Goal: Task Accomplishment & Management: Complete application form

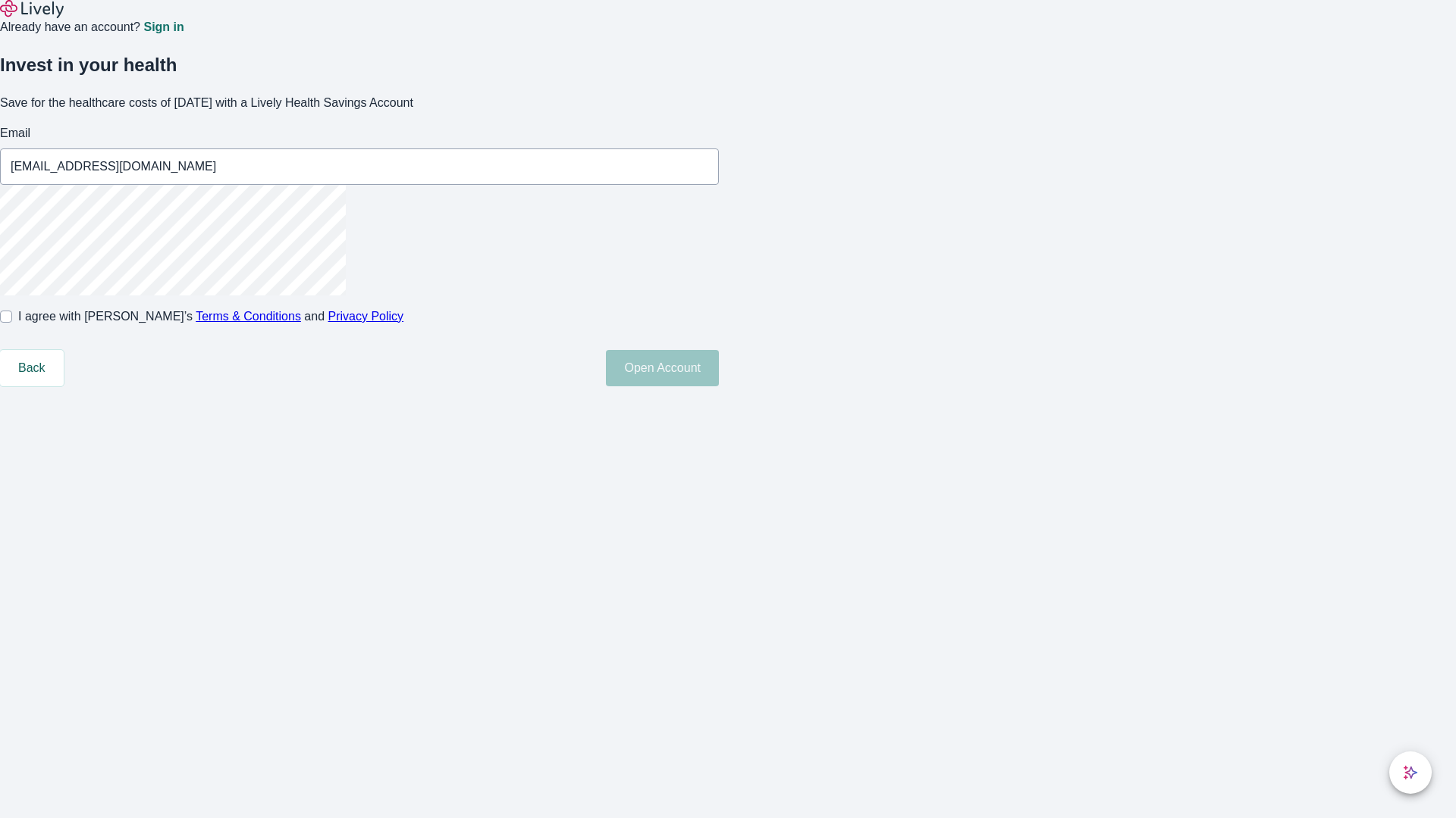
click at [12, 322] on input "I agree with Lively’s Terms & Conditions and Privacy Policy" at bounding box center [6, 316] width 12 height 12
checkbox input "true"
click at [719, 387] on button "Open Account" at bounding box center [662, 368] width 113 height 36
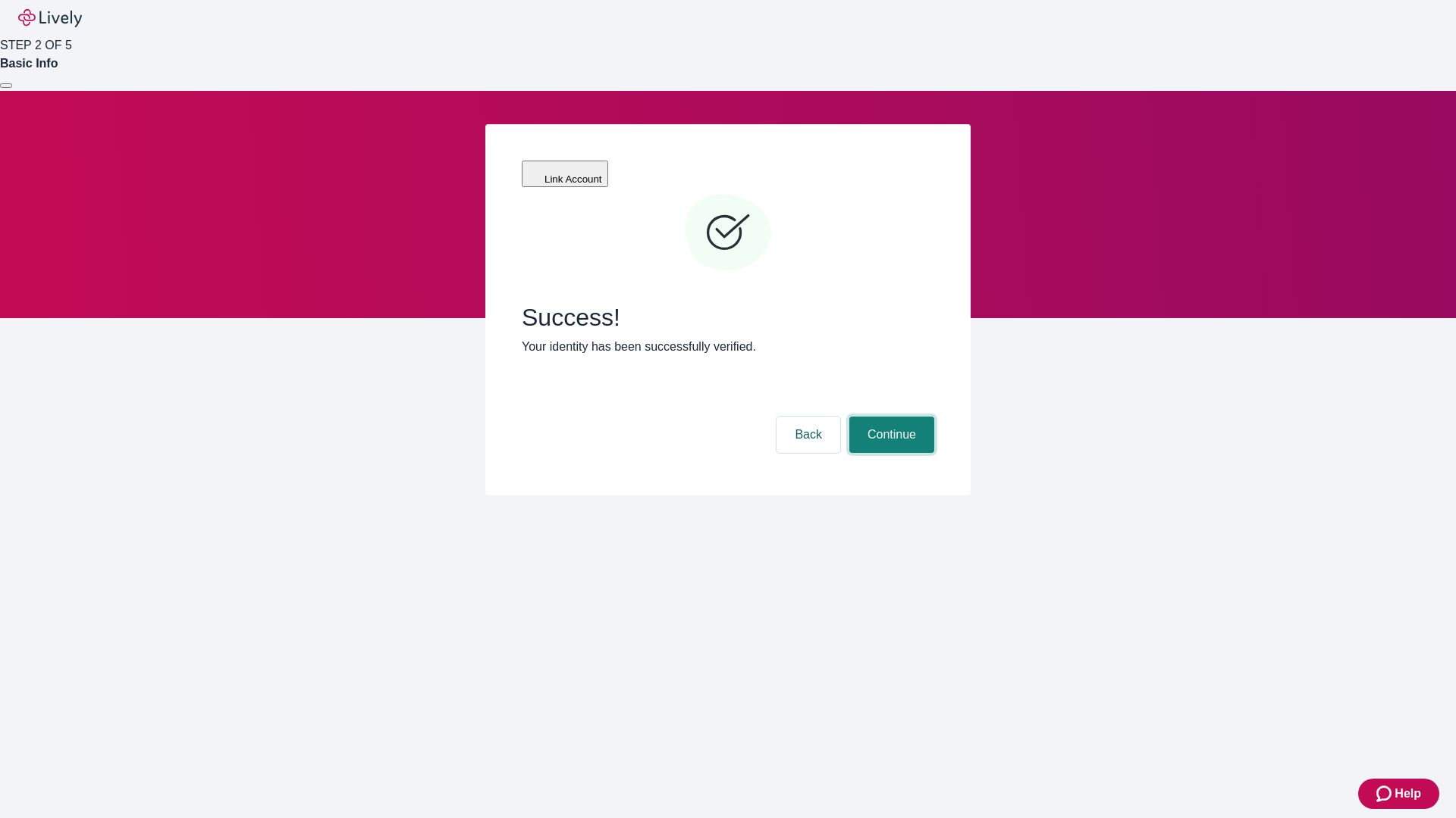
click at [889, 416] on button "Continue" at bounding box center [891, 434] width 85 height 36
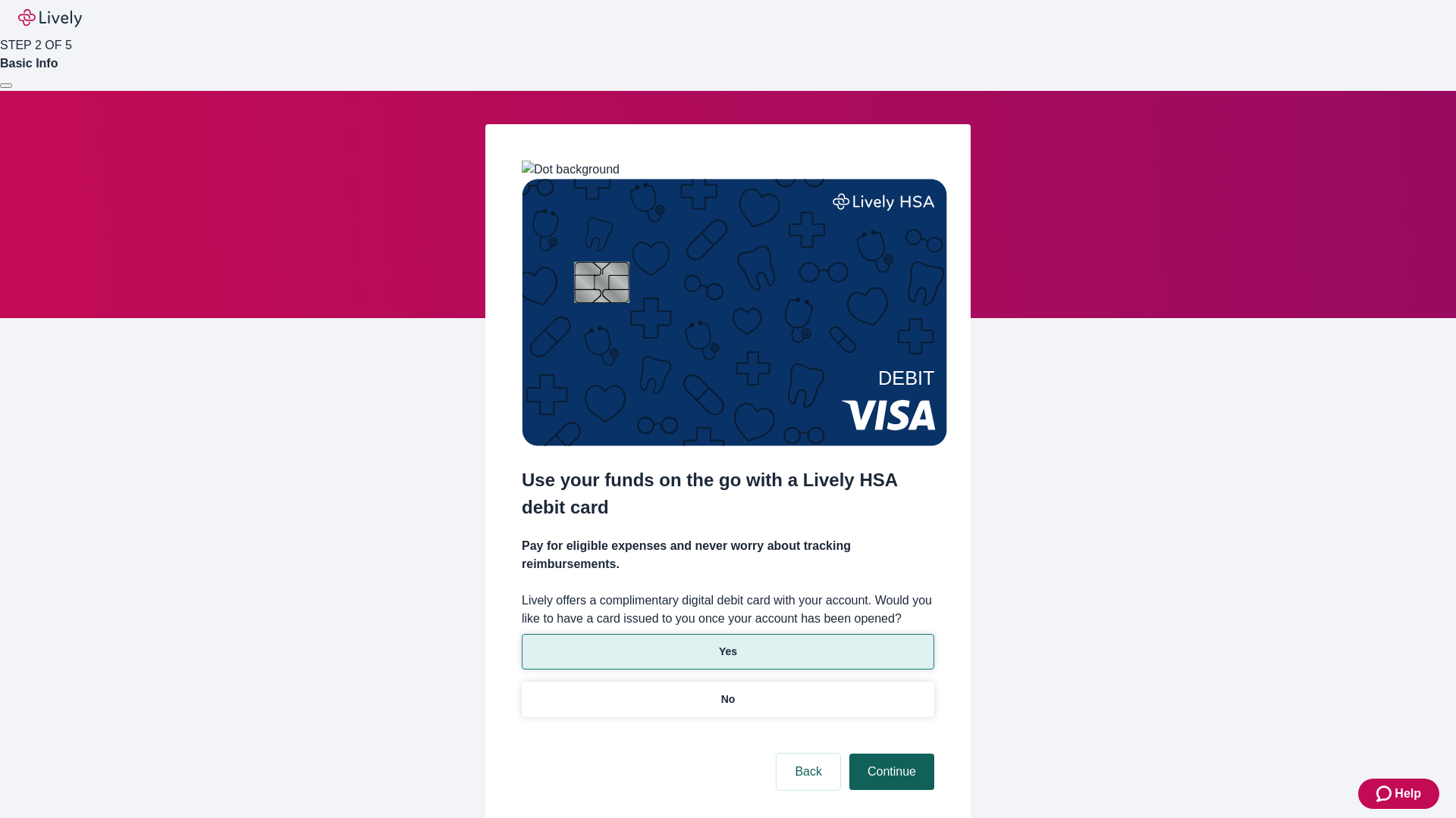
click at [727, 644] on p "Yes" at bounding box center [728, 651] width 19 height 16
click at [889, 754] on button "Continue" at bounding box center [891, 771] width 85 height 36
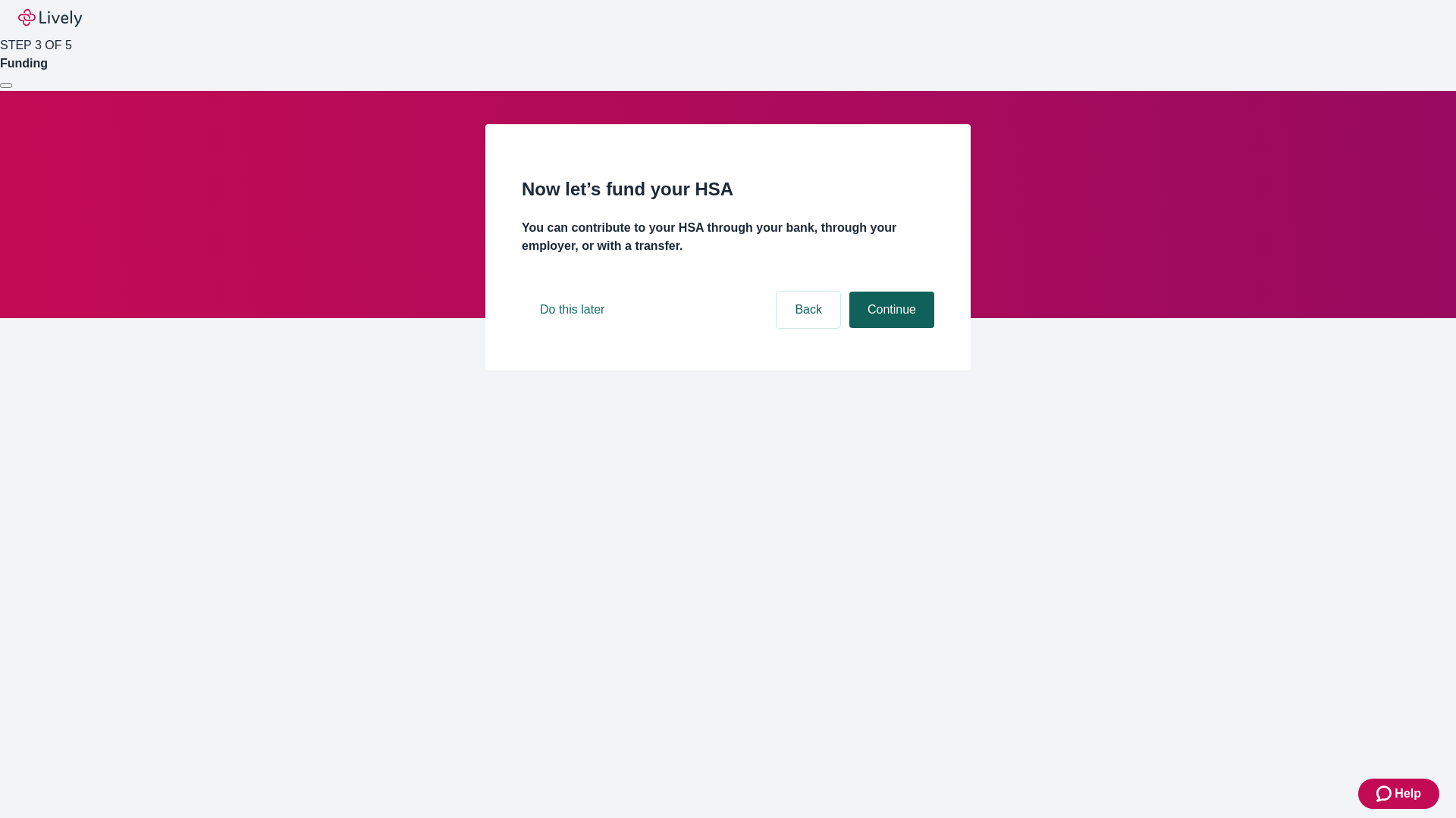
click at [889, 328] on button "Continue" at bounding box center [891, 309] width 85 height 36
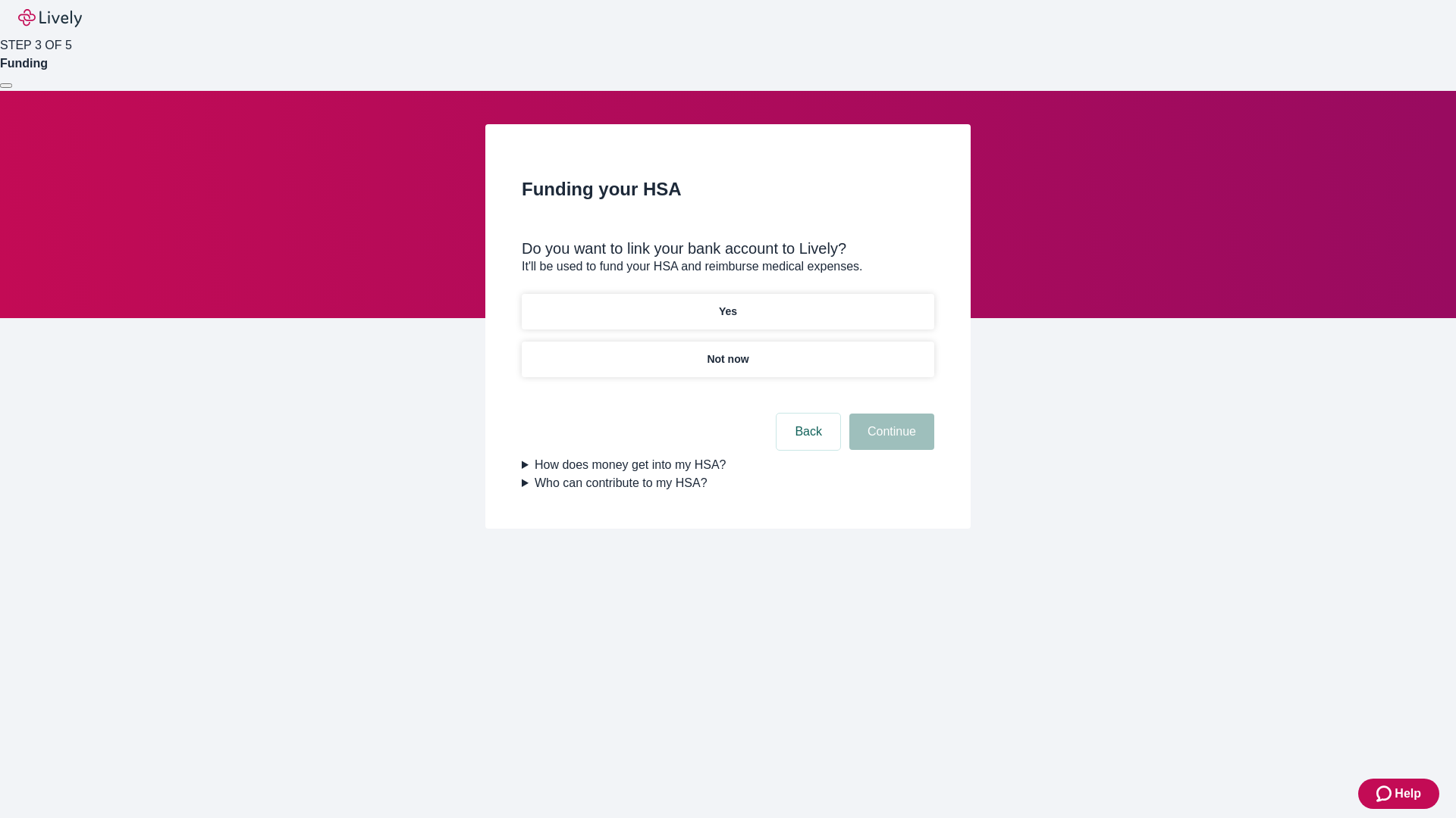
click at [727, 304] on p "Yes" at bounding box center [728, 311] width 19 height 16
click at [889, 414] on button "Continue" at bounding box center [891, 431] width 85 height 36
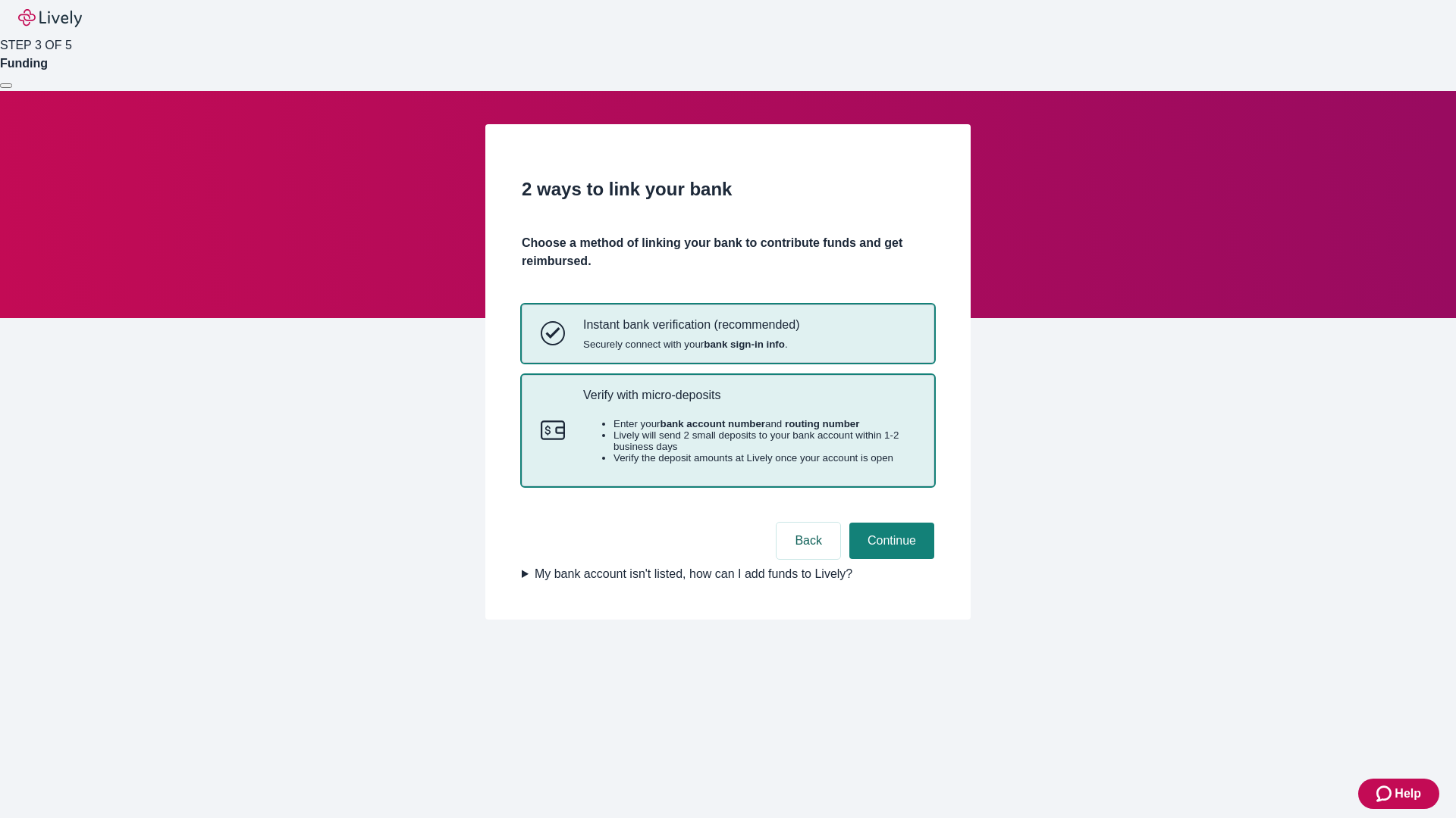
click at [749, 402] on p "Verify with micro-deposits" at bounding box center [749, 394] width 332 height 14
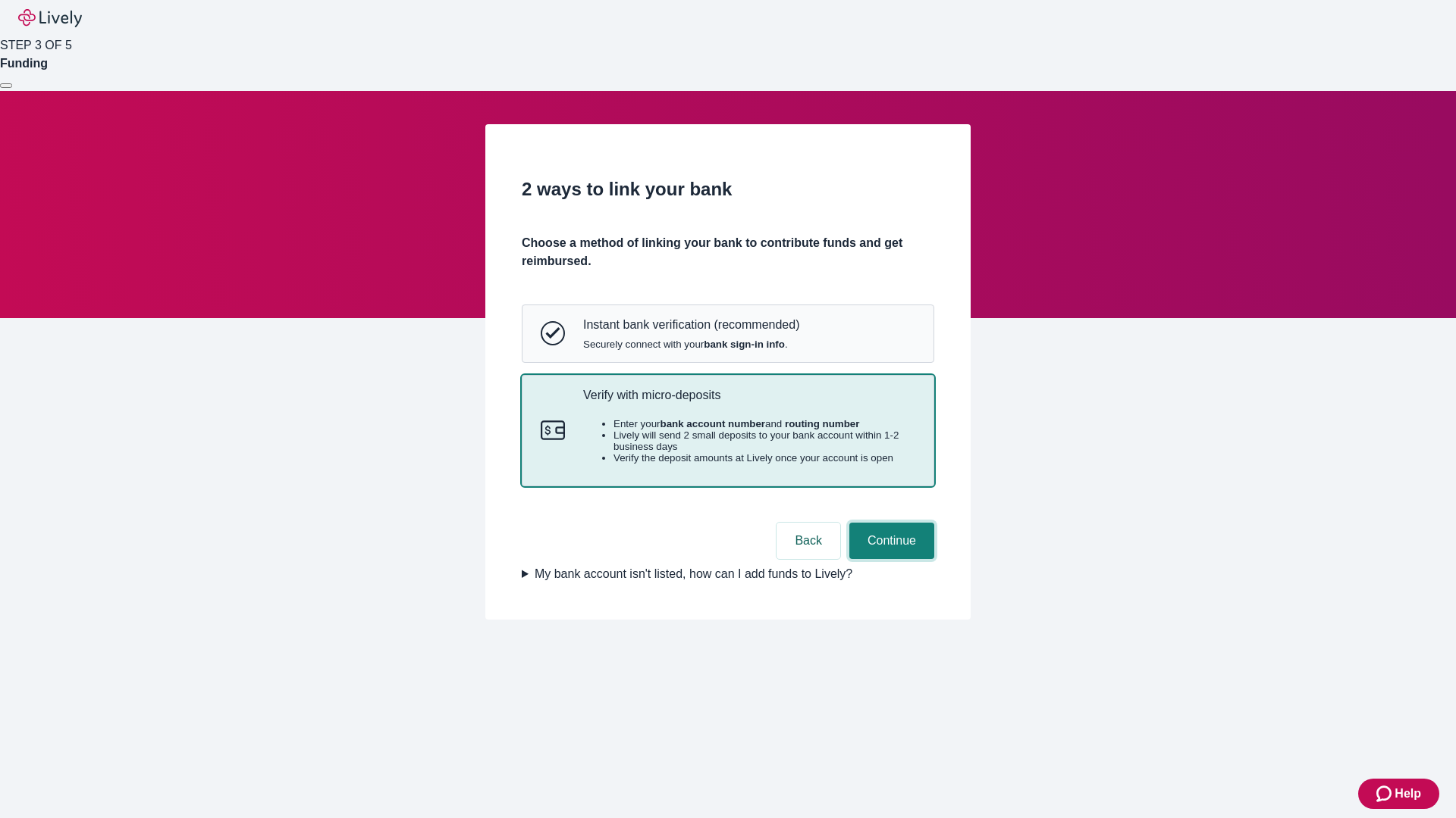
click at [889, 559] on button "Continue" at bounding box center [891, 540] width 85 height 36
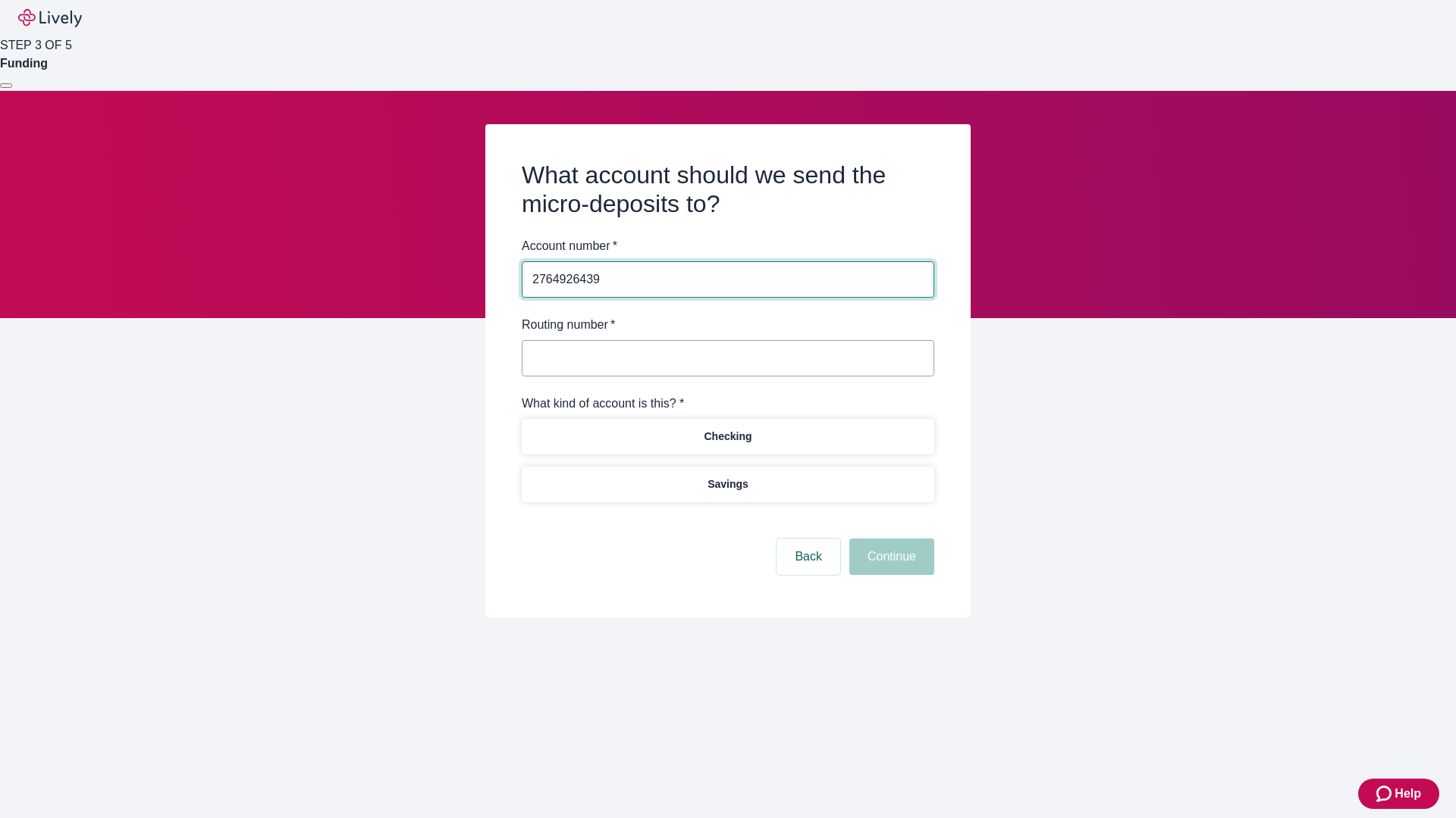
type input "2764926439"
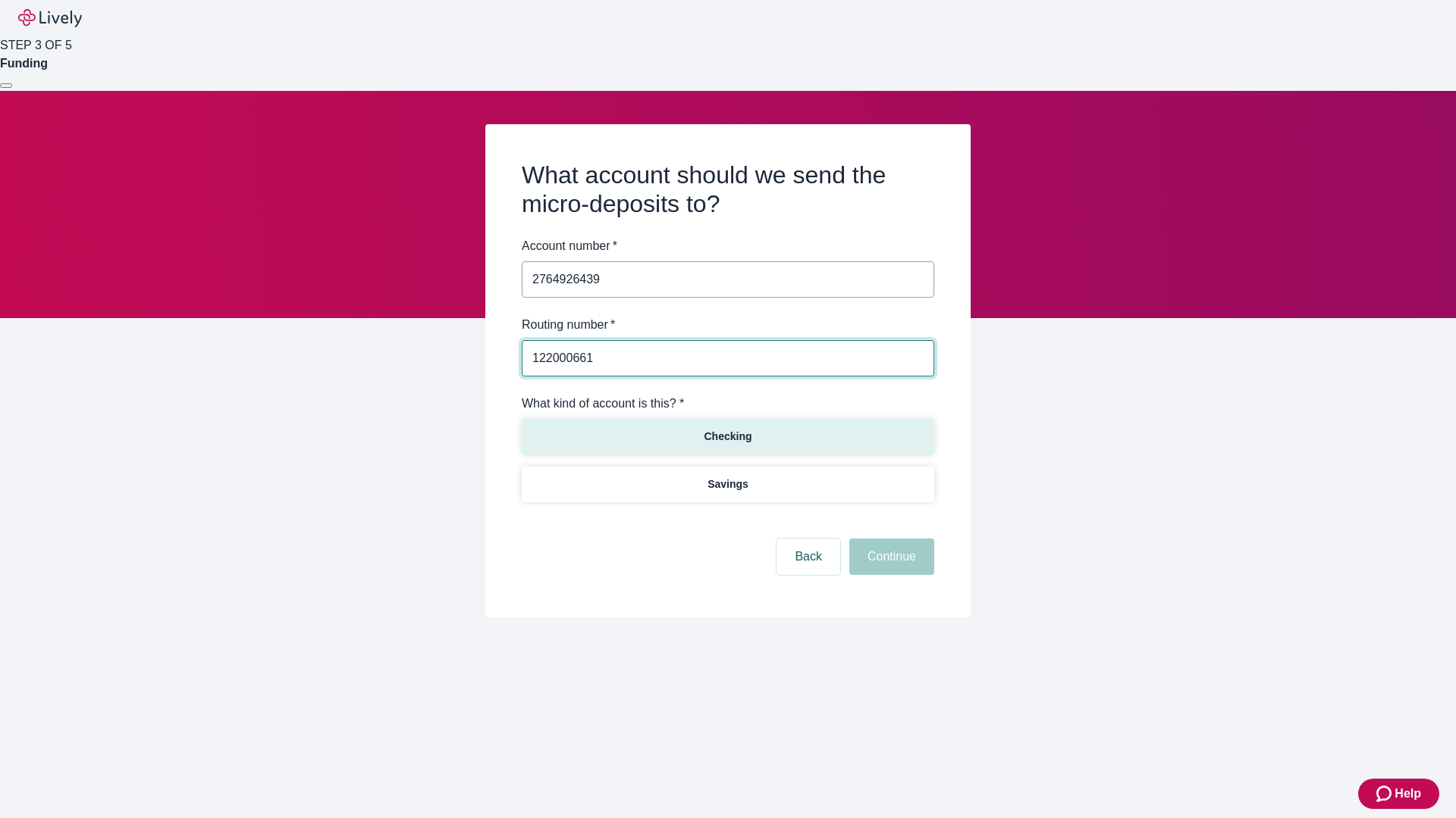
type input "122000661"
click at [727, 436] on p "Checking" at bounding box center [727, 436] width 48 height 16
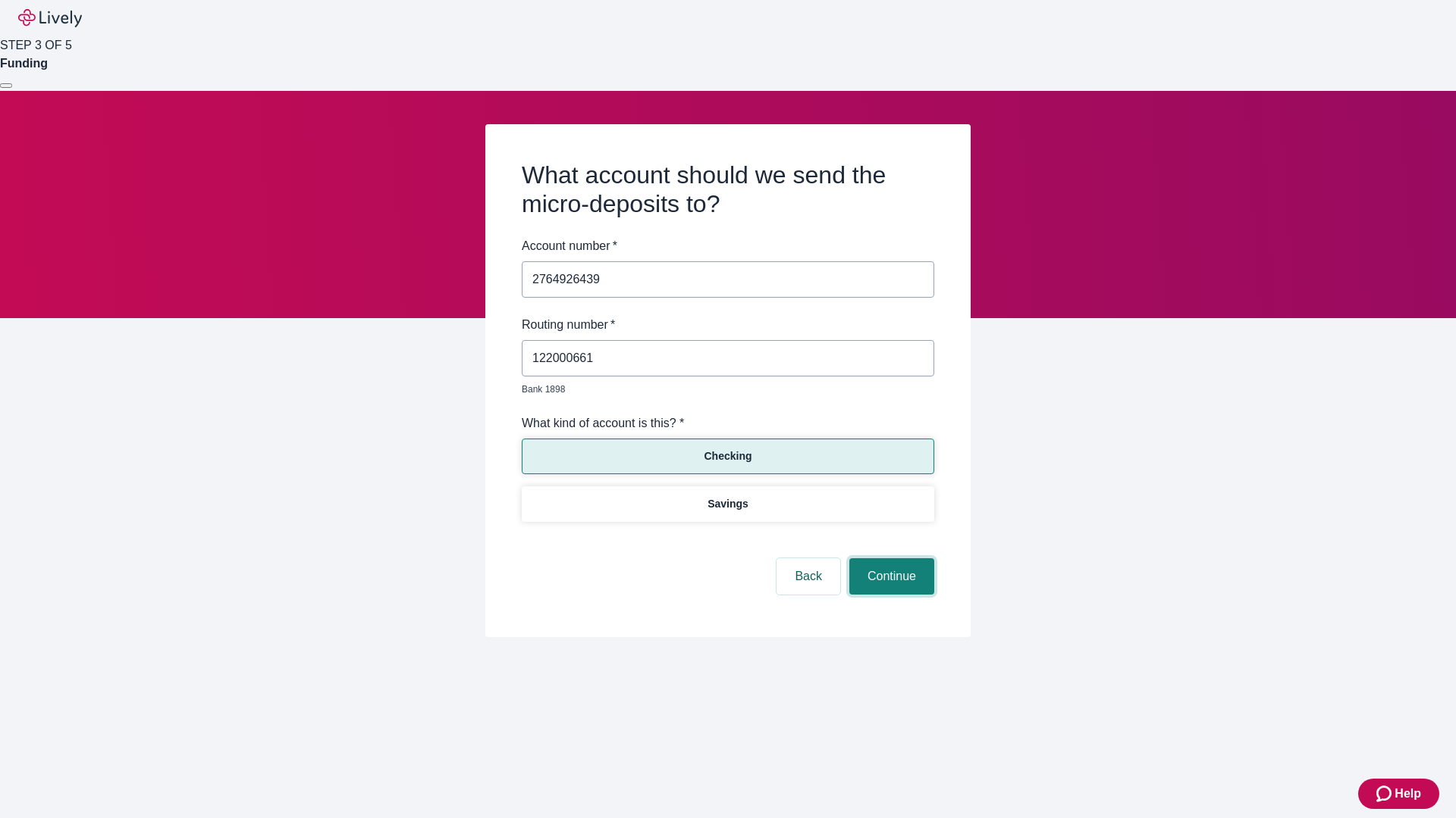
click at [889, 559] on button "Continue" at bounding box center [891, 576] width 85 height 36
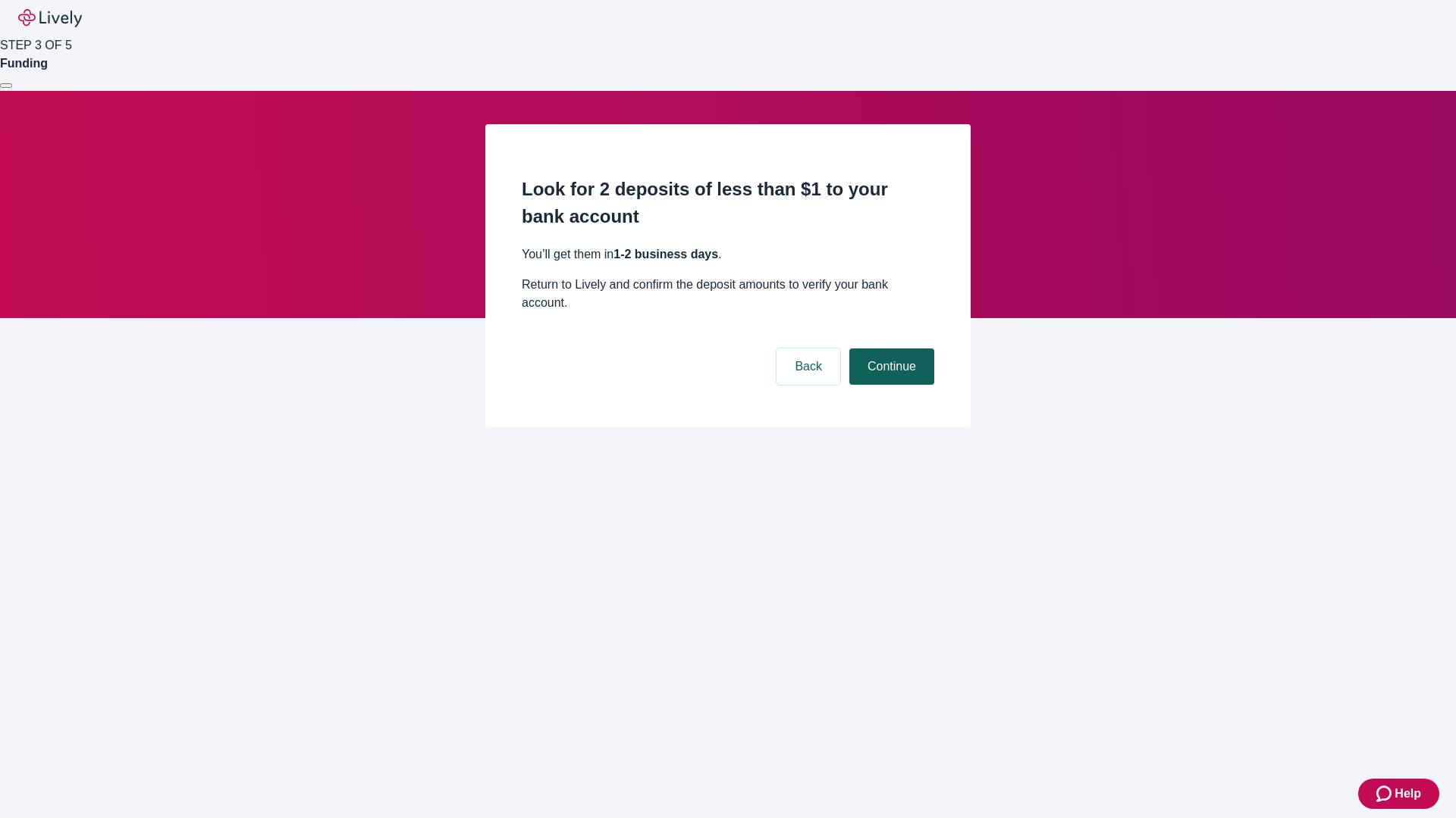
click at [889, 348] on button "Continue" at bounding box center [891, 366] width 85 height 36
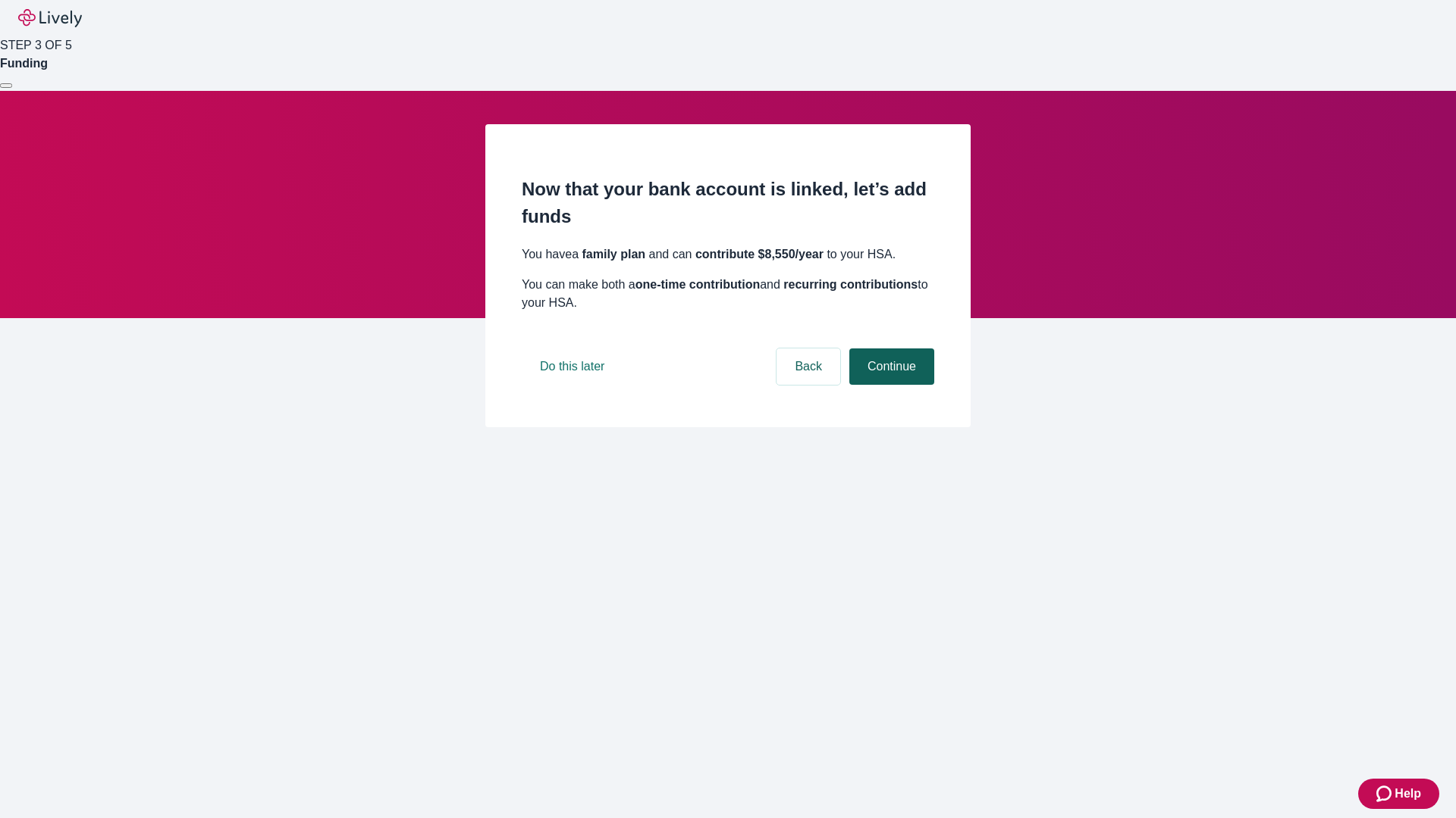
click at [889, 385] on button "Continue" at bounding box center [891, 366] width 85 height 36
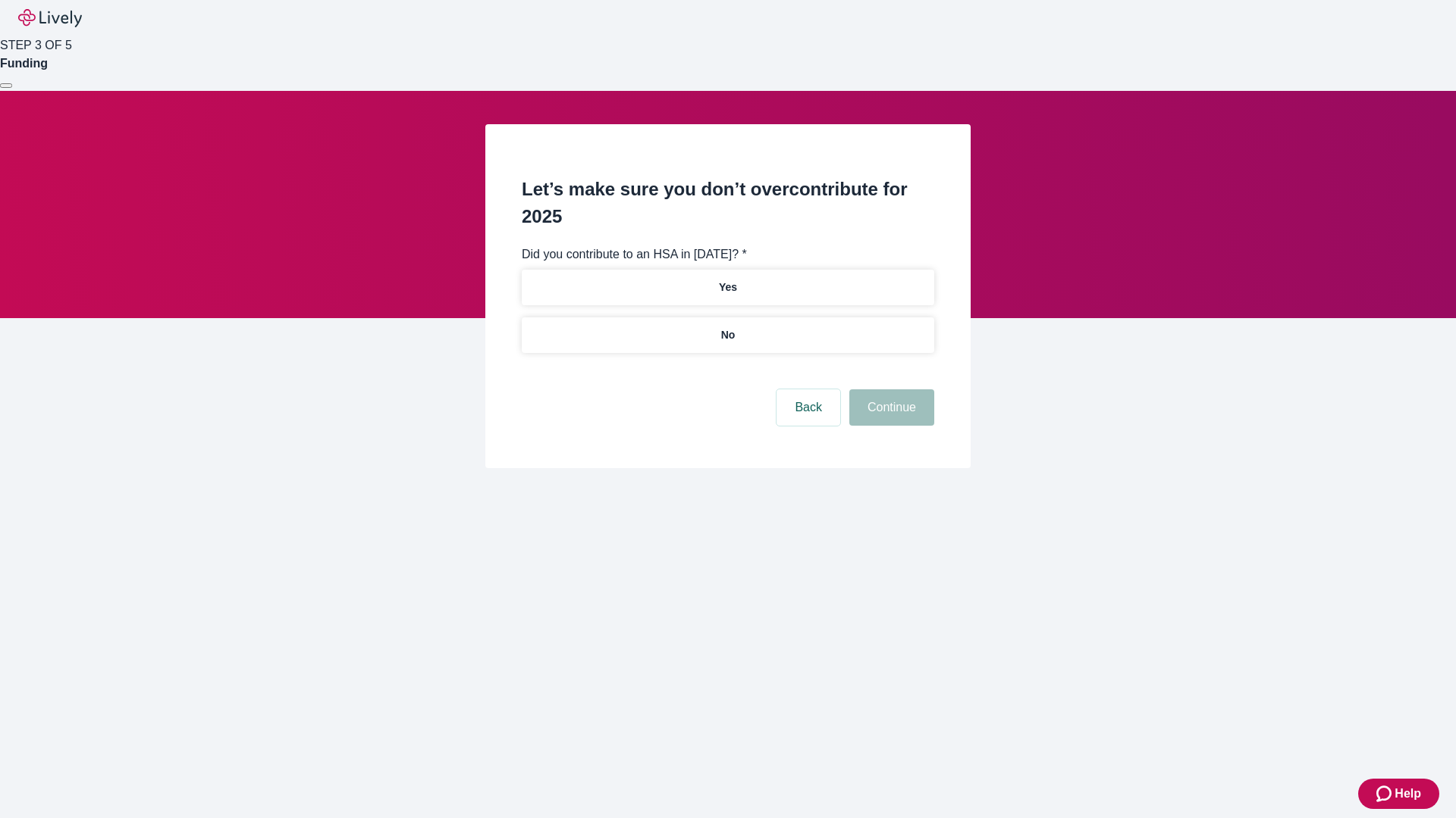
click at [727, 327] on p "No" at bounding box center [727, 334] width 14 height 16
click at [889, 389] on button "Continue" at bounding box center [891, 407] width 85 height 36
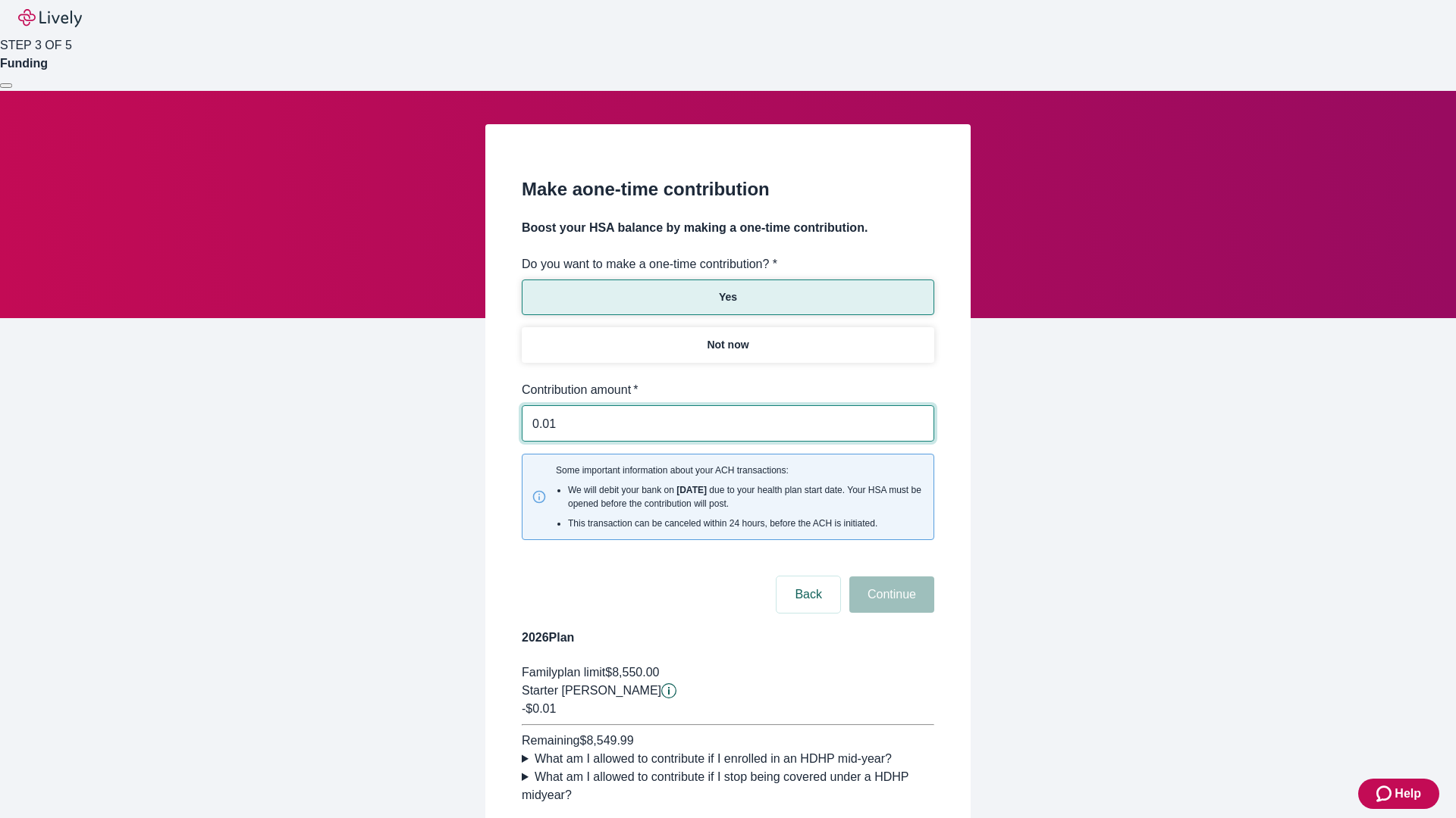
type input "0.01"
click at [889, 577] on button "Continue" at bounding box center [891, 594] width 85 height 36
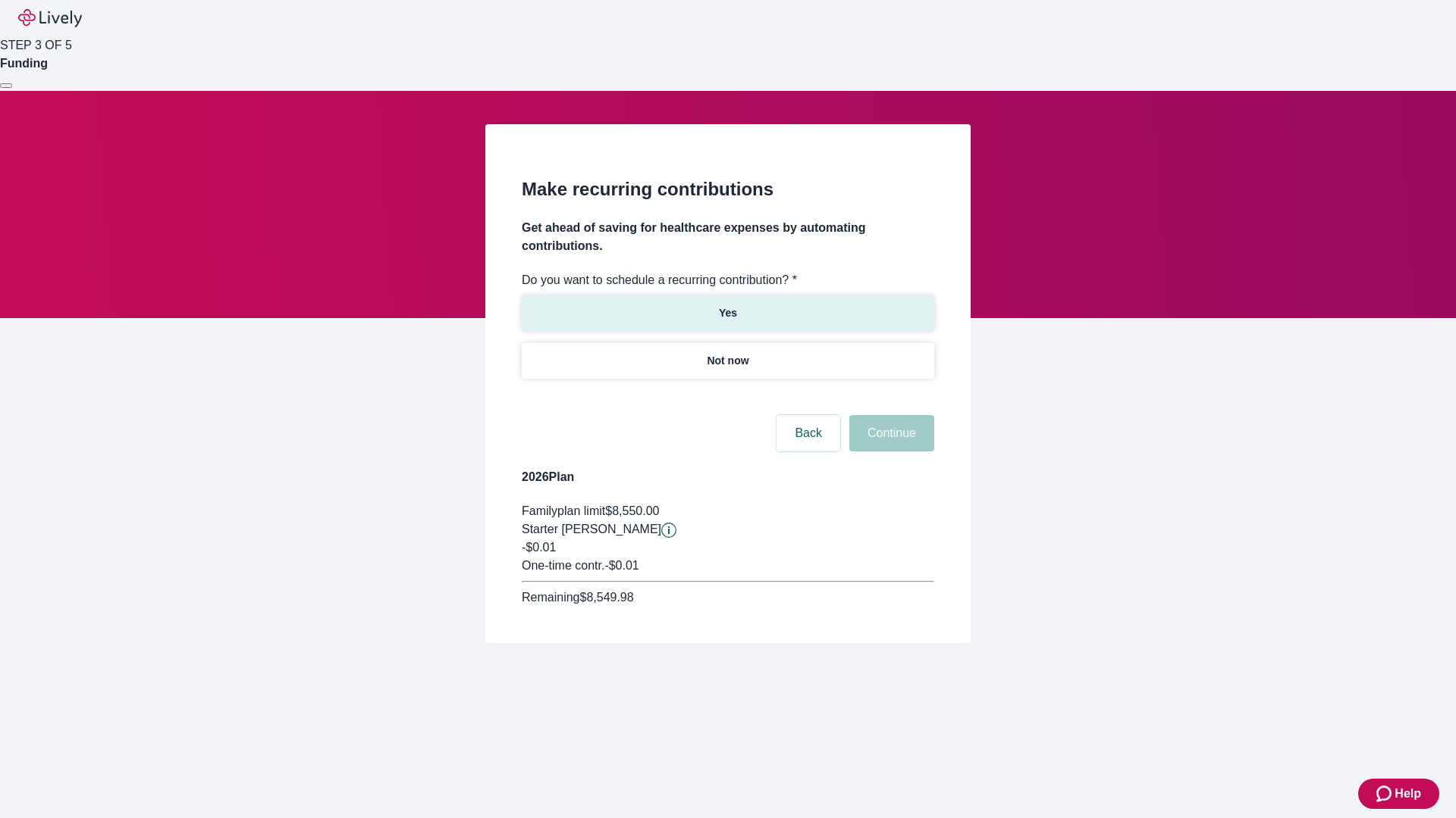
click at [727, 306] on p "Yes" at bounding box center [728, 313] width 19 height 16
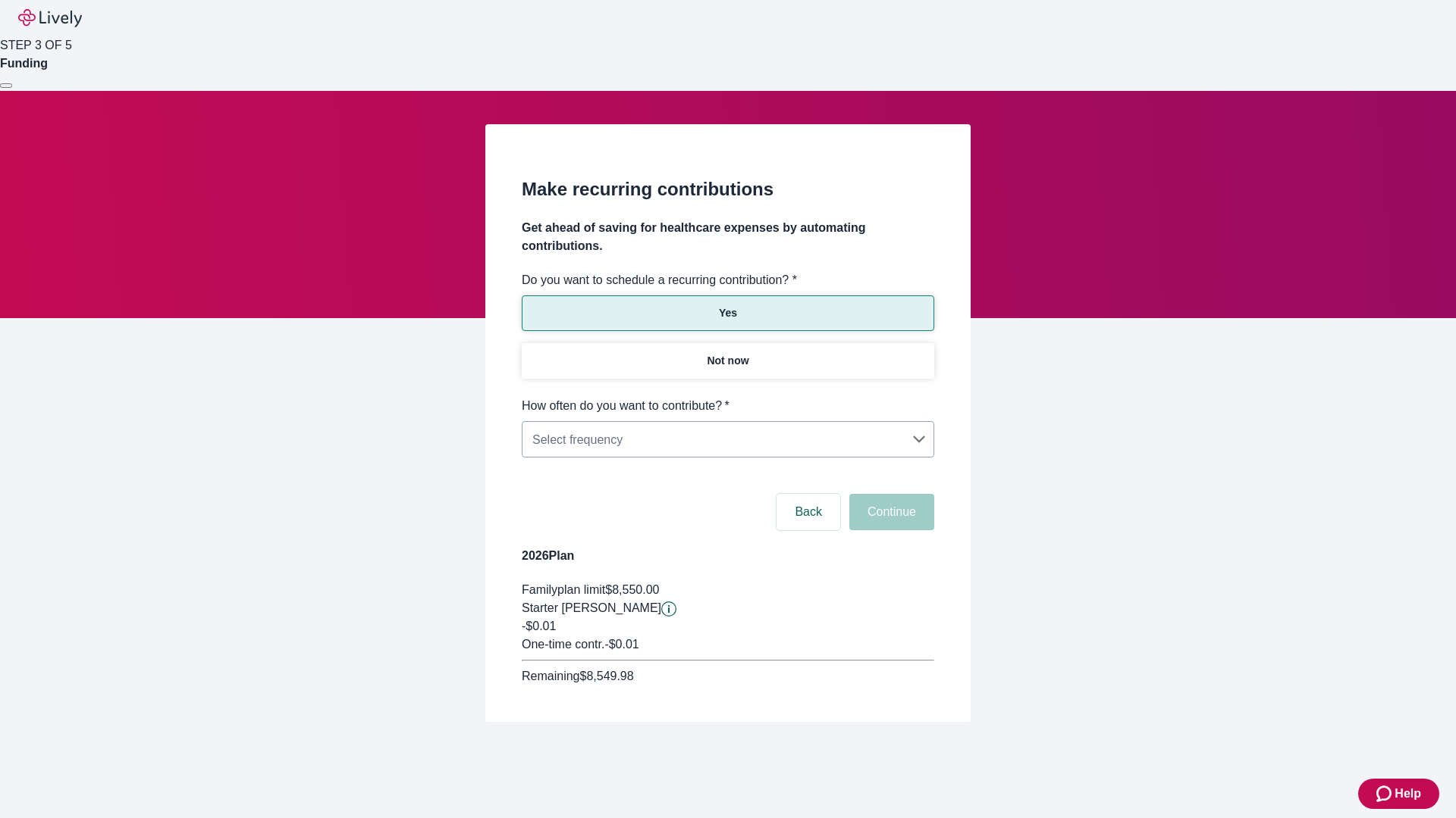
click at [727, 397] on body "Help STEP 3 OF 5 Funding Make recurring contributions Get ahead of saving for h…" at bounding box center [728, 397] width 1456 height 795
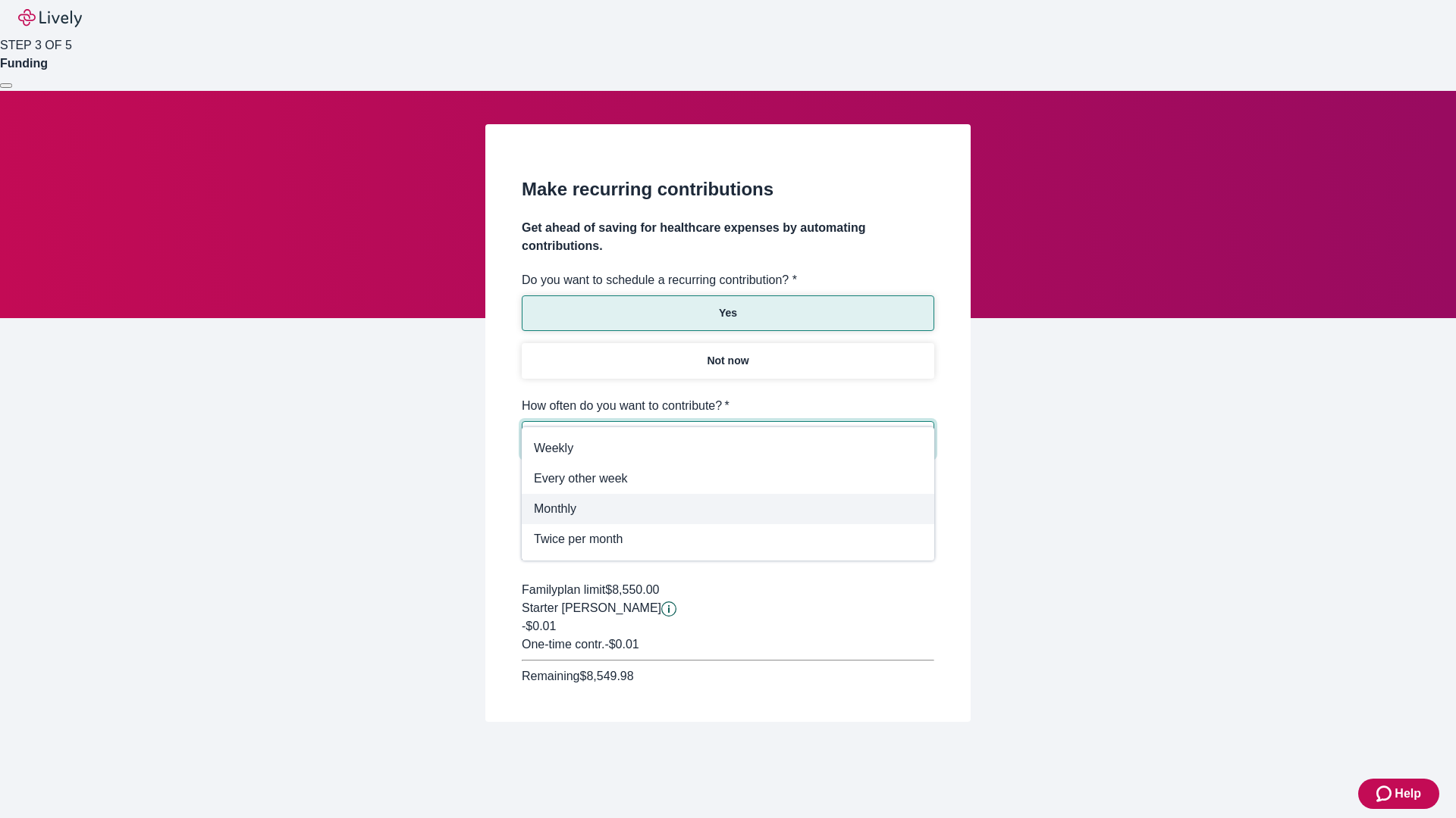
click at [728, 510] on span "Monthly" at bounding box center [728, 510] width 388 height 19
type input "Monthly"
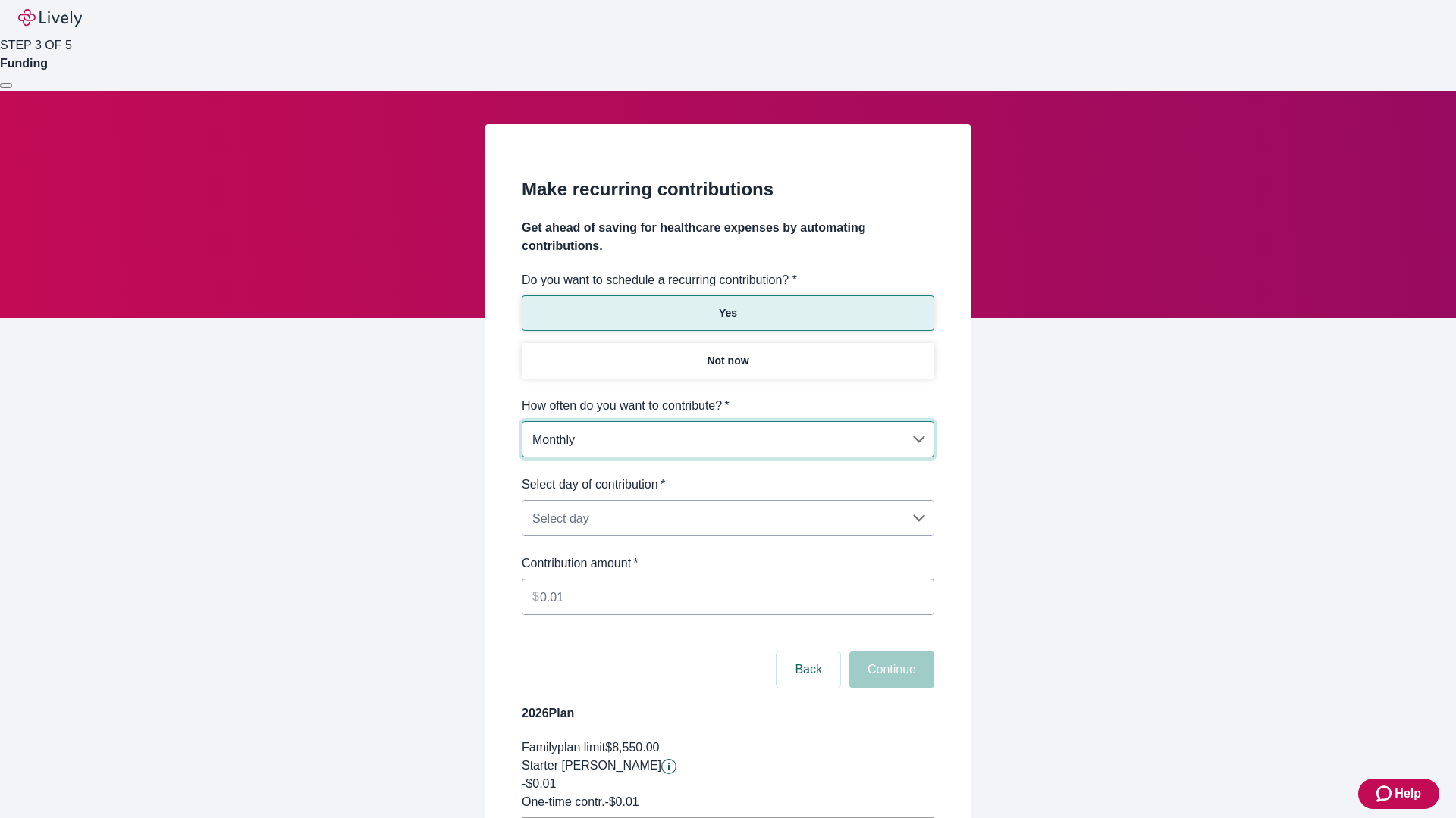
click at [727, 476] on body "Help STEP 3 OF 5 Funding Make recurring contributions Get ahead of saving for h…" at bounding box center [728, 476] width 1456 height 952
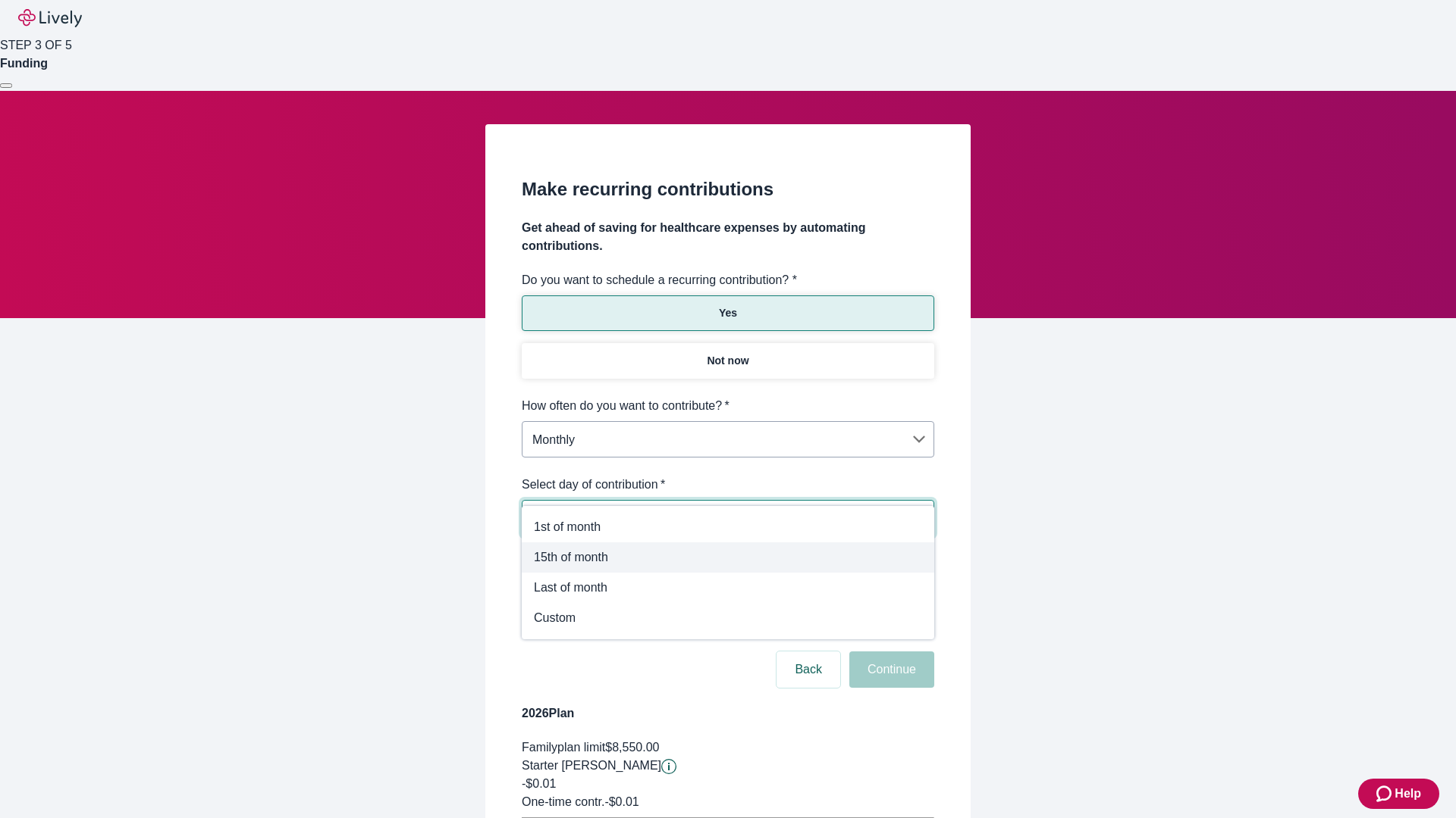
click at [728, 558] on span "15th of month" at bounding box center [728, 558] width 388 height 19
type input "Monthly15th"
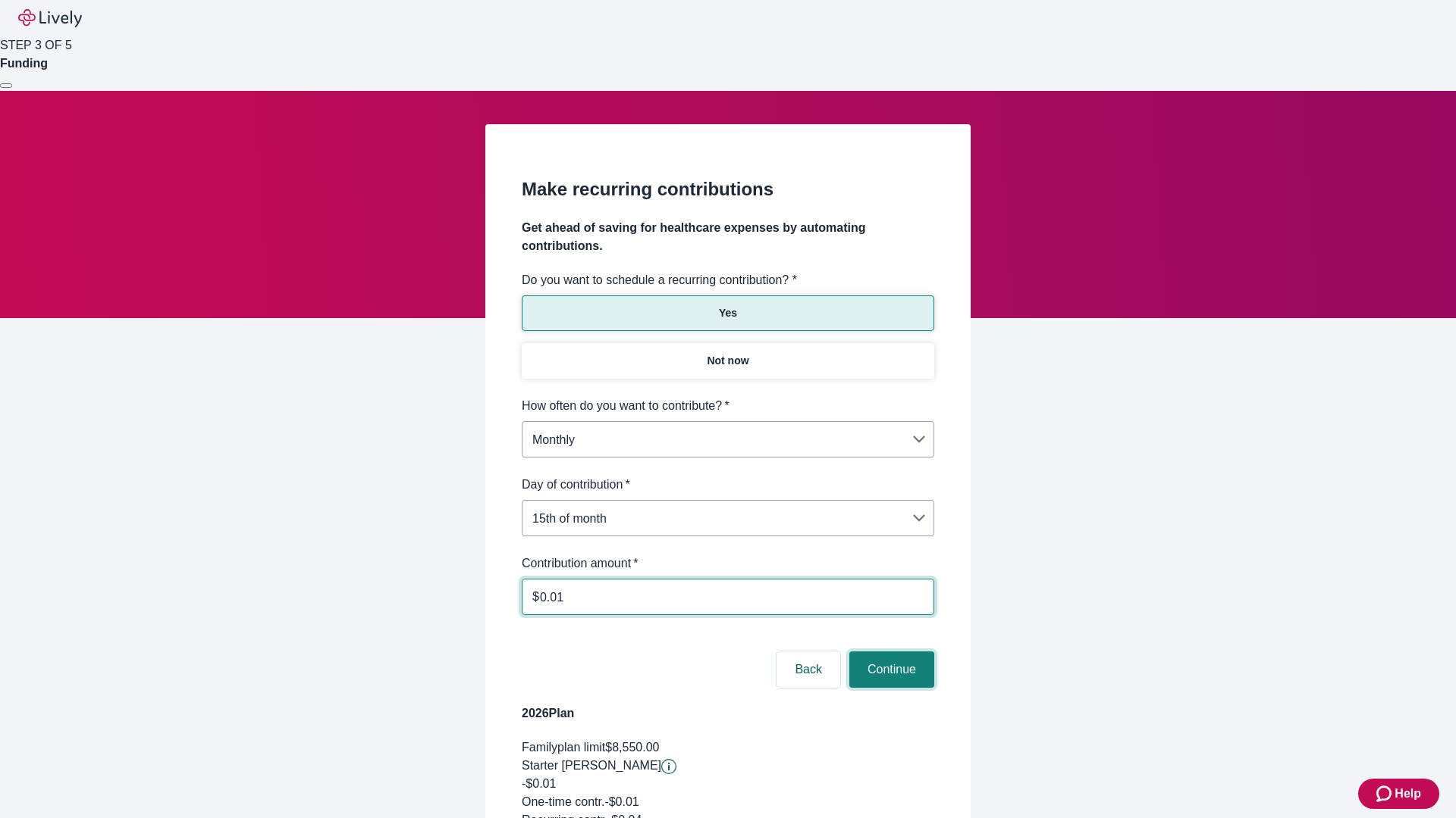
click at [889, 651] on button "Continue" at bounding box center [891, 669] width 85 height 36
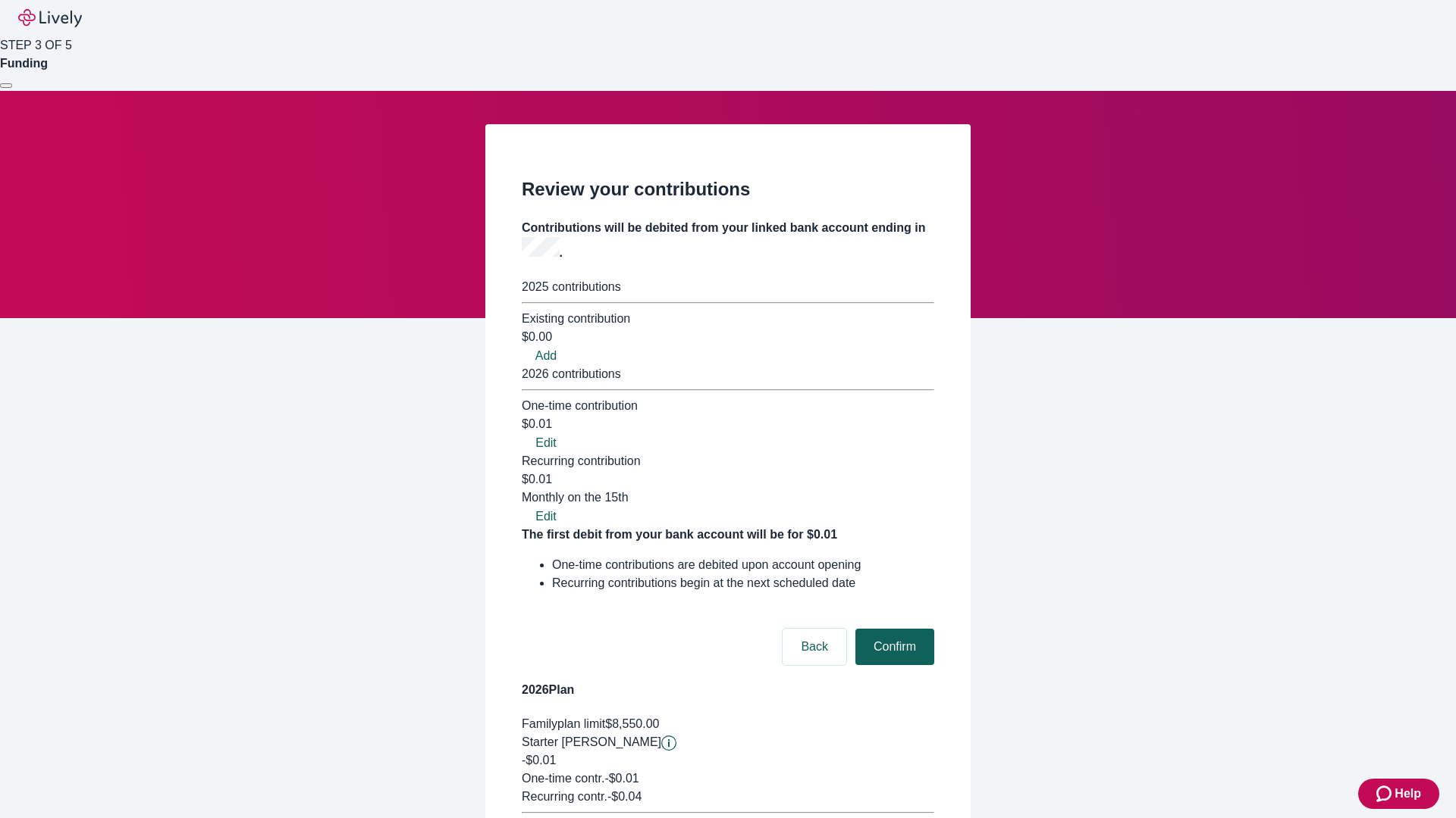
click at [892, 629] on button "Confirm" at bounding box center [894, 647] width 79 height 36
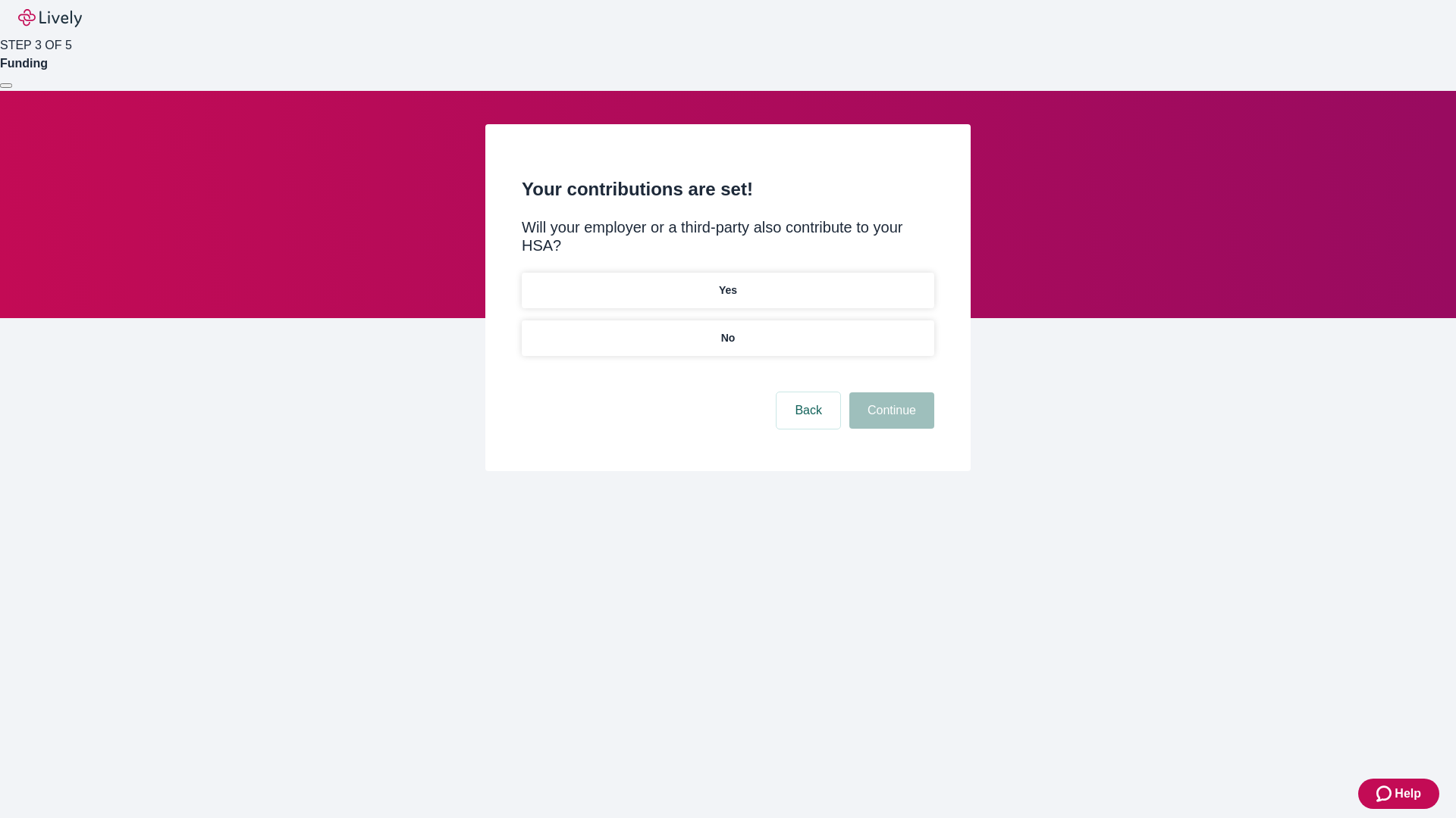
click at [727, 282] on p "Yes" at bounding box center [728, 290] width 19 height 16
click at [889, 392] on button "Continue" at bounding box center [891, 410] width 85 height 36
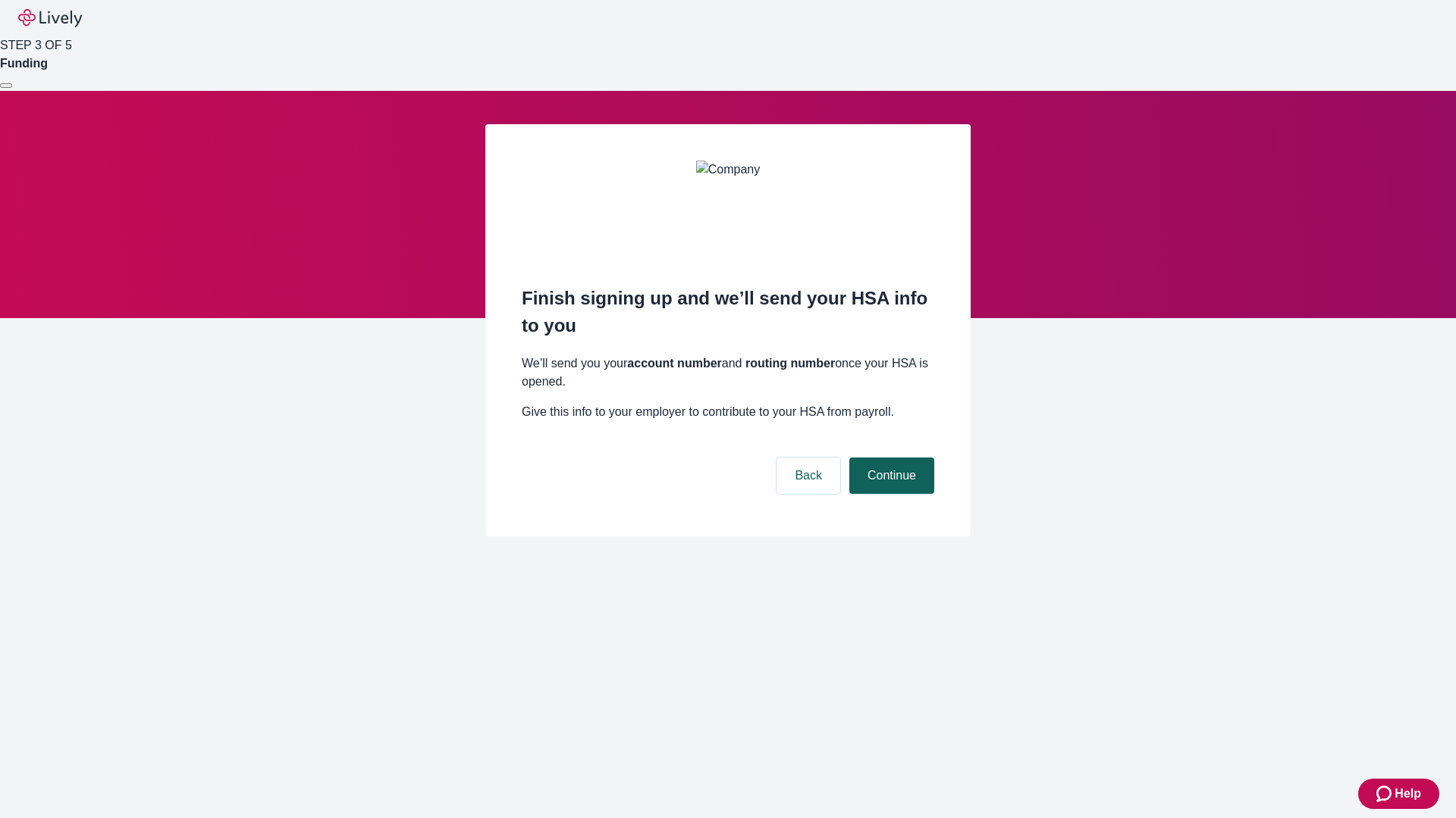
click at [889, 457] on button "Continue" at bounding box center [891, 475] width 85 height 36
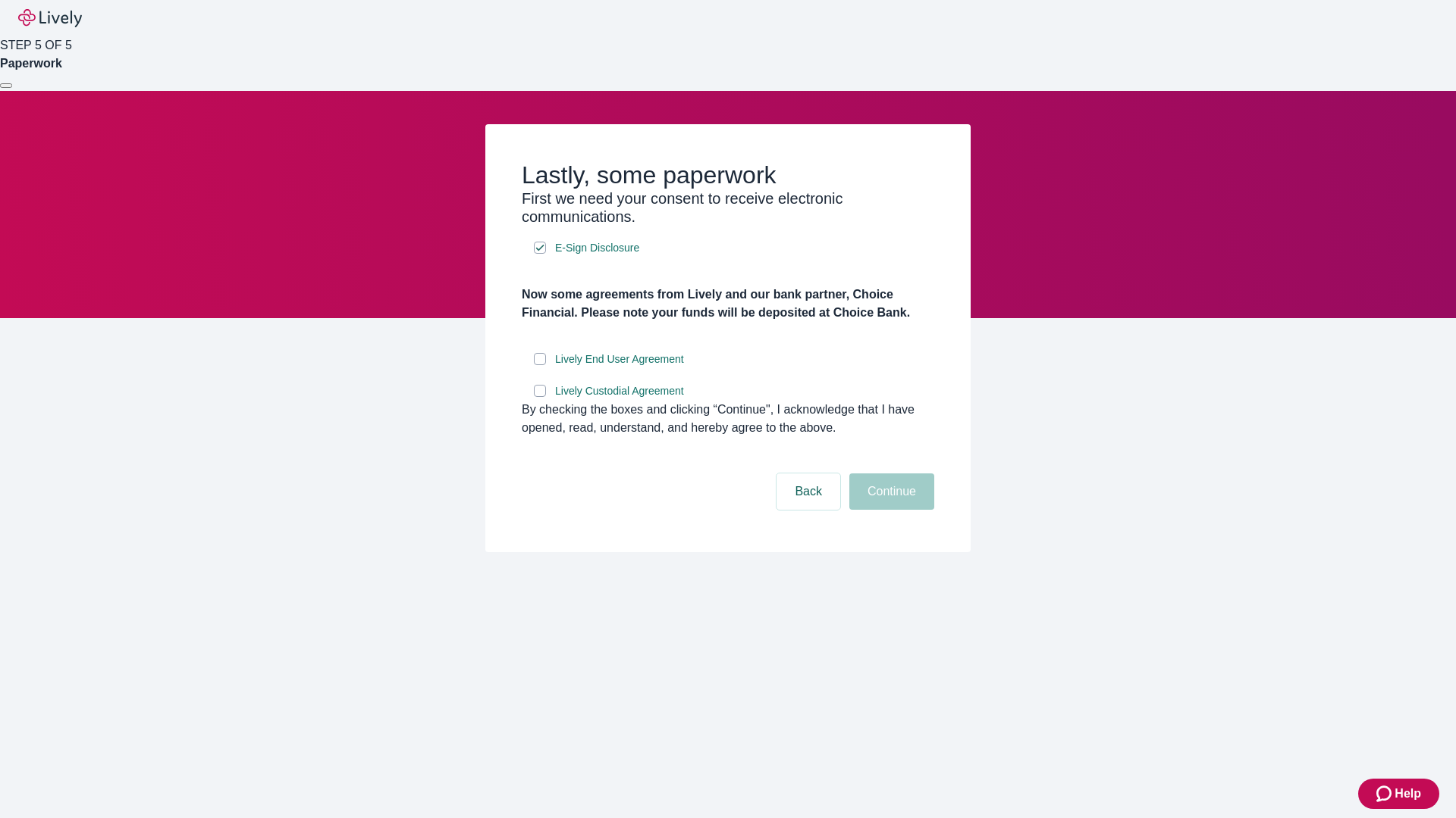
click at [540, 365] on input "Lively End User Agreement" at bounding box center [540, 359] width 12 height 12
checkbox input "true"
click at [540, 397] on input "Lively Custodial Agreement" at bounding box center [540, 390] width 12 height 12
checkbox input "true"
click at [889, 510] on button "Continue" at bounding box center [891, 491] width 85 height 36
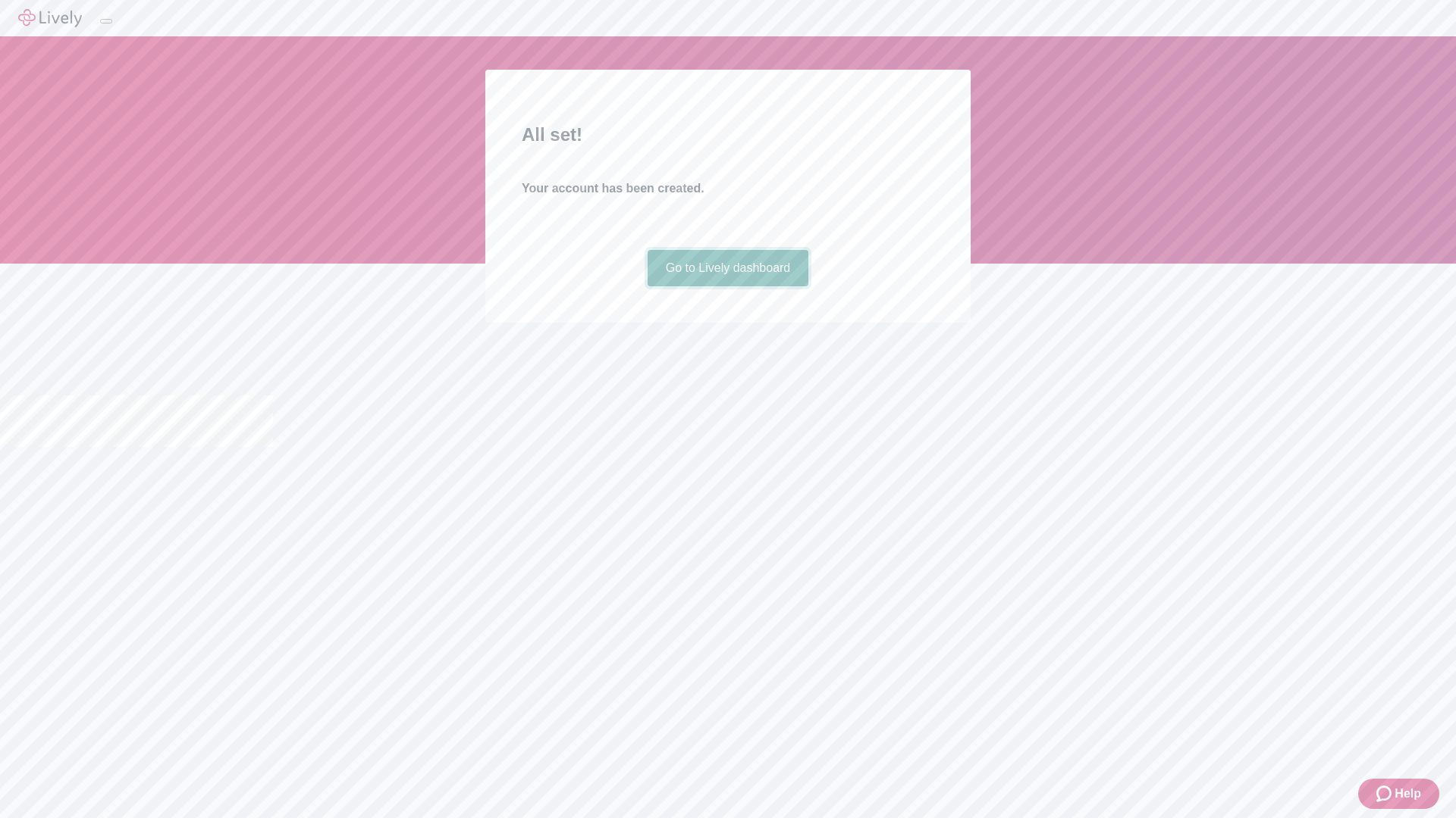
click at [727, 286] on link "Go to Lively dashboard" at bounding box center [728, 267] width 161 height 36
